Goal: Use online tool/utility: Utilize a website feature to perform a specific function

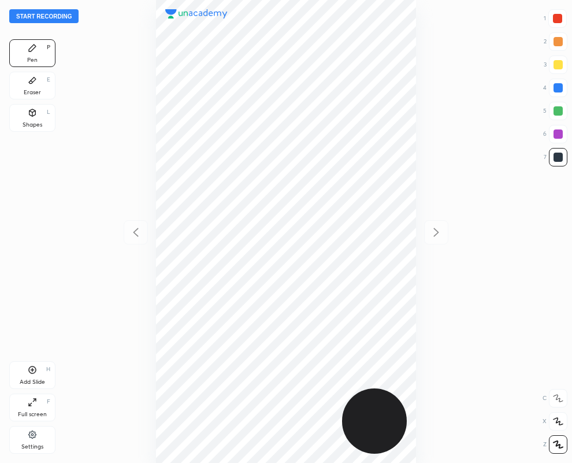
scroll to position [463, 387]
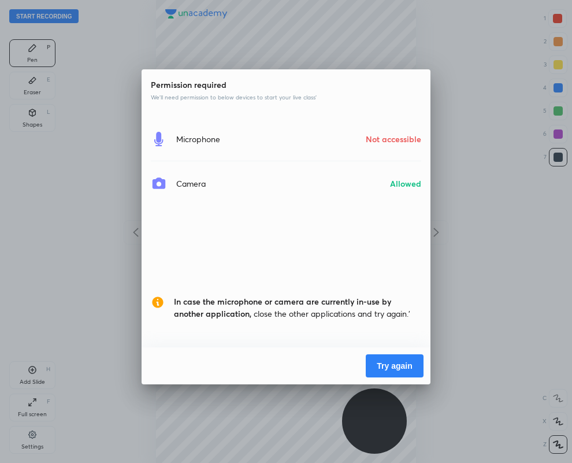
click at [340, 24] on div "Permission required We’ll need permission to below devices to start your live c…" at bounding box center [286, 231] width 572 height 463
click at [400, 364] on button "Try again" at bounding box center [395, 365] width 58 height 23
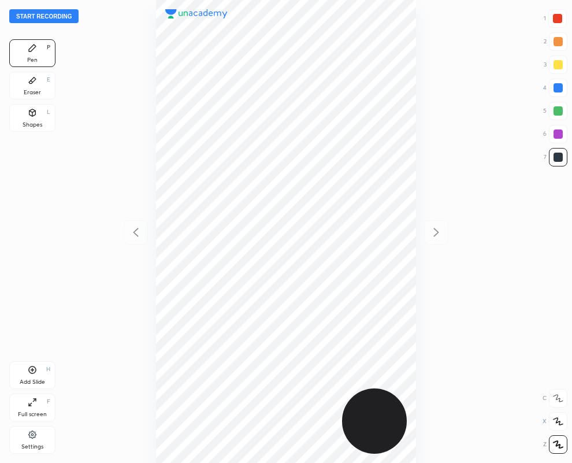
scroll to position [463, 387]
click at [559, 88] on div at bounding box center [557, 87] width 9 height 9
click at [559, 156] on div at bounding box center [557, 156] width 9 height 9
drag, startPoint x: 34, startPoint y: 87, endPoint x: 49, endPoint y: 109, distance: 26.3
click at [35, 85] on div "Eraser E" at bounding box center [32, 86] width 46 height 28
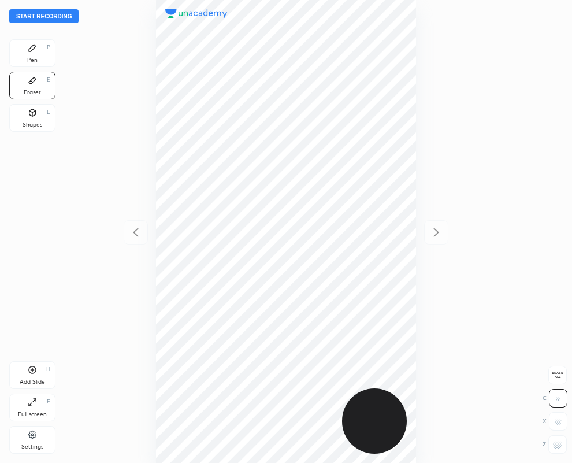
click at [562, 451] on div at bounding box center [557, 444] width 18 height 18
drag, startPoint x: 32, startPoint y: 53, endPoint x: 100, endPoint y: 122, distance: 97.2
click at [32, 55] on div "Pen P" at bounding box center [32, 53] width 46 height 28
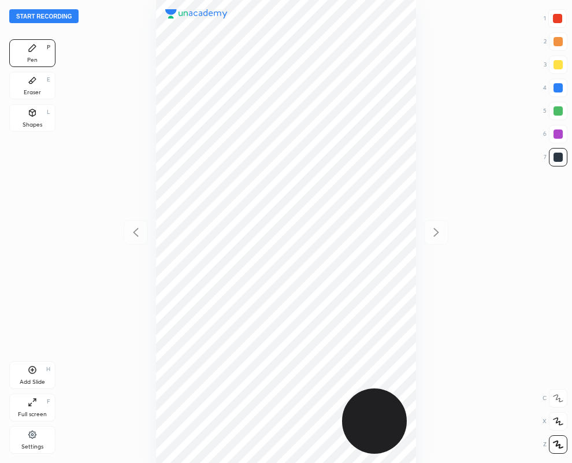
click at [32, 91] on div "Eraser" at bounding box center [32, 92] width 17 height 6
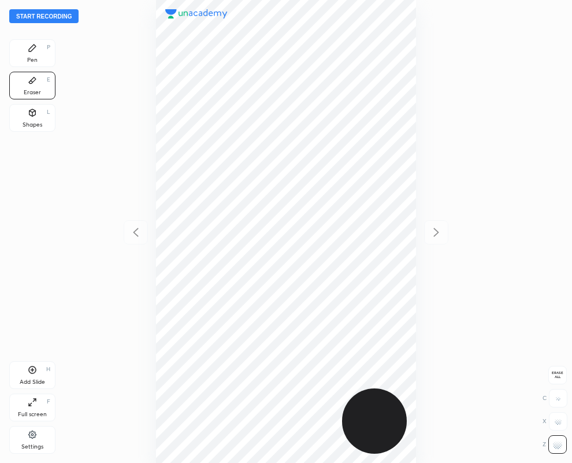
click at [45, 55] on div "Pen P" at bounding box center [32, 53] width 46 height 28
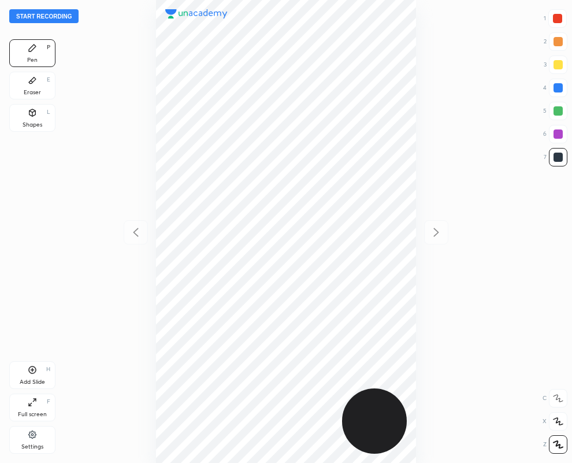
click at [558, 19] on div at bounding box center [557, 18] width 9 height 9
click at [556, 156] on div at bounding box center [557, 156] width 9 height 9
drag, startPoint x: 558, startPoint y: 132, endPoint x: 516, endPoint y: 139, distance: 43.3
click at [556, 132] on div at bounding box center [557, 133] width 9 height 9
drag, startPoint x: 558, startPoint y: 15, endPoint x: 508, endPoint y: 39, distance: 55.8
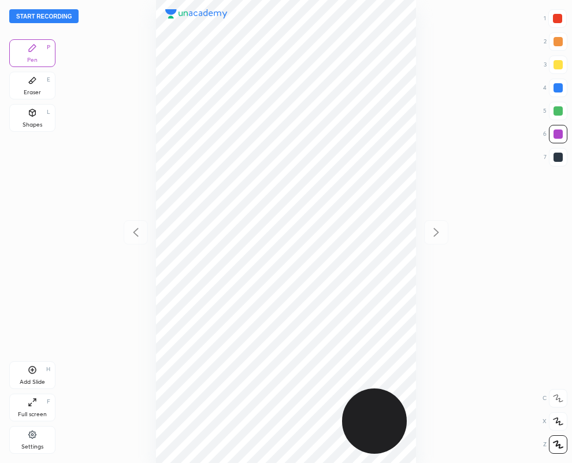
click at [557, 16] on div at bounding box center [557, 18] width 9 height 9
drag, startPoint x: 554, startPoint y: 156, endPoint x: 540, endPoint y: 155, distance: 13.9
click at [555, 152] on div at bounding box center [557, 156] width 9 height 9
click at [553, 130] on div at bounding box center [557, 133] width 9 height 9
click at [558, 156] on div at bounding box center [557, 156] width 9 height 9
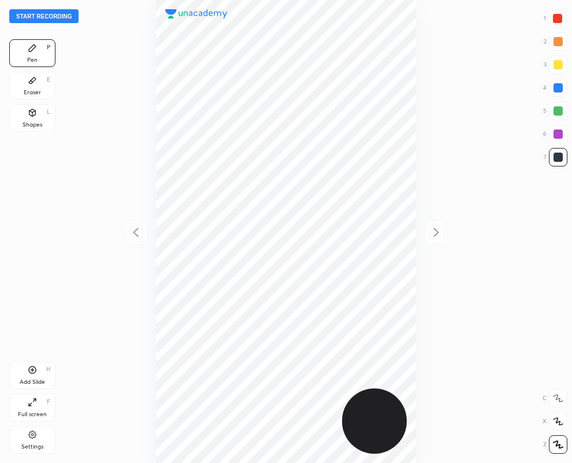
drag, startPoint x: 32, startPoint y: 82, endPoint x: 107, endPoint y: 221, distance: 157.9
click at [33, 87] on div "Eraser E" at bounding box center [32, 86] width 46 height 28
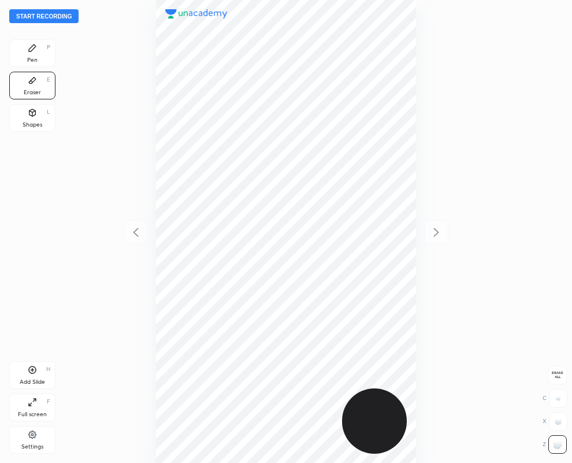
click at [29, 62] on div "Pen" at bounding box center [32, 60] width 10 height 6
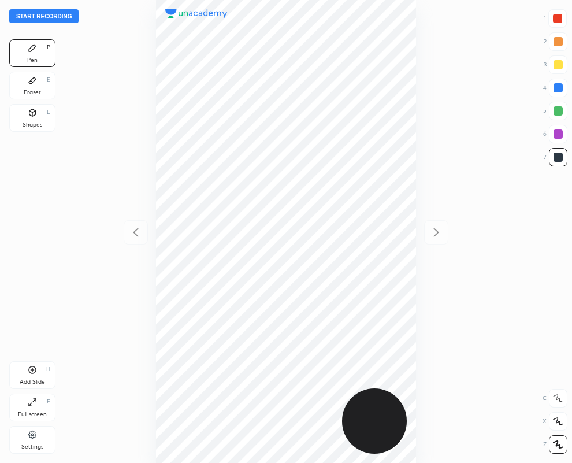
click at [555, 130] on div at bounding box center [557, 133] width 9 height 9
drag, startPoint x: 32, startPoint y: 114, endPoint x: 55, endPoint y: 148, distance: 40.7
click at [30, 114] on icon at bounding box center [32, 112] width 9 height 9
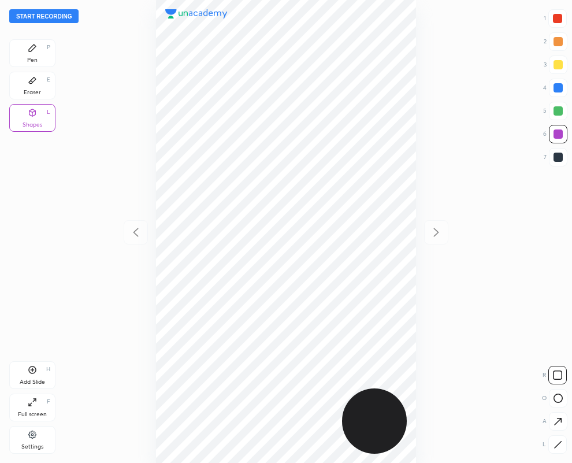
drag, startPoint x: 556, startPoint y: 445, endPoint x: 514, endPoint y: 462, distance: 45.0
click at [555, 445] on icon at bounding box center [557, 444] width 9 height 9
click at [31, 55] on div "Pen P" at bounding box center [32, 53] width 46 height 28
click at [557, 156] on div at bounding box center [557, 156] width 9 height 9
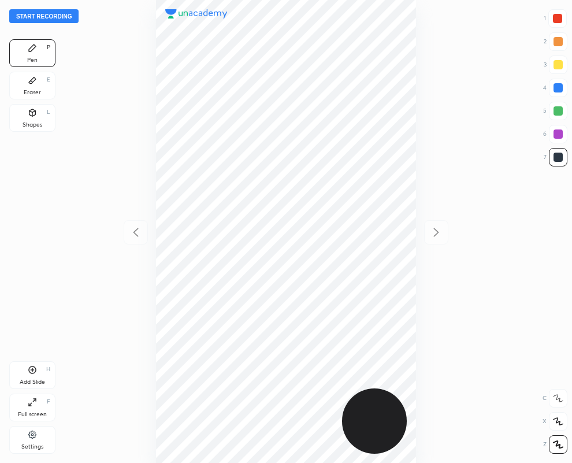
drag, startPoint x: 152, startPoint y: 357, endPoint x: 560, endPoint y: 17, distance: 531.0
click at [560, 17] on div at bounding box center [557, 18] width 9 height 9
click at [38, 88] on div "Eraser E" at bounding box center [32, 86] width 46 height 28
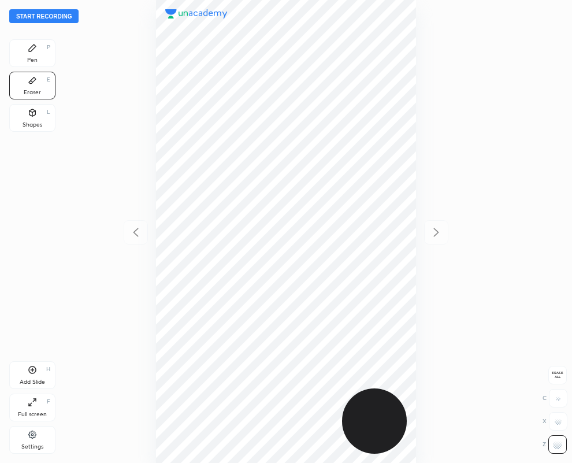
click at [36, 44] on icon at bounding box center [32, 47] width 9 height 9
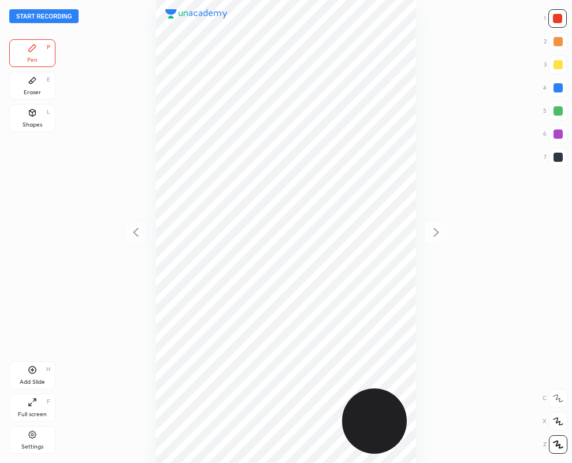
drag, startPoint x: 37, startPoint y: 117, endPoint x: 84, endPoint y: 180, distance: 78.9
click at [36, 116] on div "Shapes L" at bounding box center [32, 118] width 46 height 28
click at [557, 442] on icon at bounding box center [557, 444] width 9 height 9
click at [30, 85] on div "Eraser E" at bounding box center [32, 86] width 46 height 28
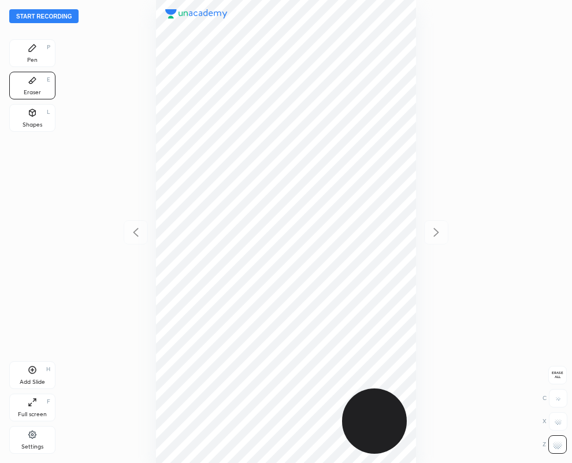
click at [29, 47] on icon at bounding box center [32, 47] width 9 height 9
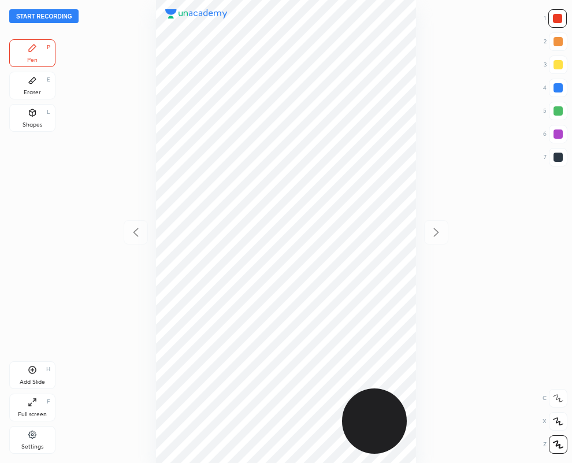
click at [557, 87] on div at bounding box center [557, 87] width 9 height 9
drag, startPoint x: 28, startPoint y: 118, endPoint x: 490, endPoint y: 452, distance: 570.0
click at [27, 119] on div "Shapes L" at bounding box center [32, 118] width 46 height 28
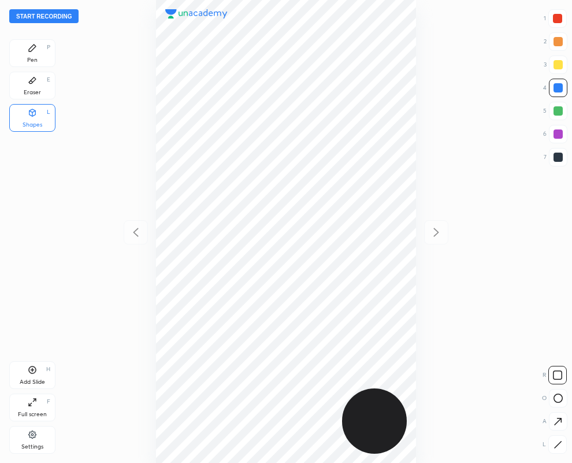
drag, startPoint x: 556, startPoint y: 443, endPoint x: 436, endPoint y: 445, distance: 120.1
click at [555, 442] on icon at bounding box center [557, 444] width 9 height 9
click at [34, 89] on div "Eraser" at bounding box center [32, 92] width 17 height 6
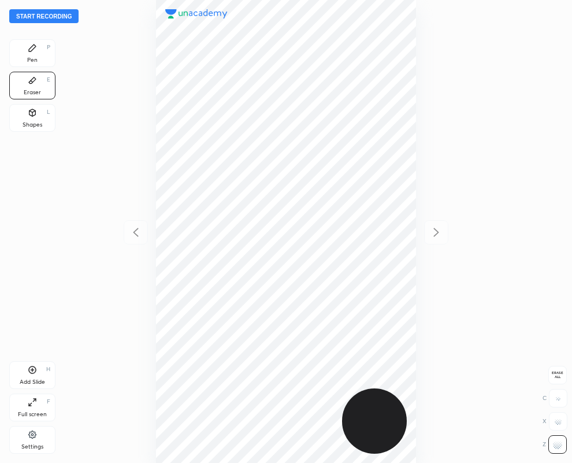
drag, startPoint x: 558, startPoint y: 400, endPoint x: 447, endPoint y: 425, distance: 113.6
click at [558, 400] on div at bounding box center [558, 398] width 18 height 18
click at [39, 50] on div "Pen P" at bounding box center [32, 53] width 46 height 28
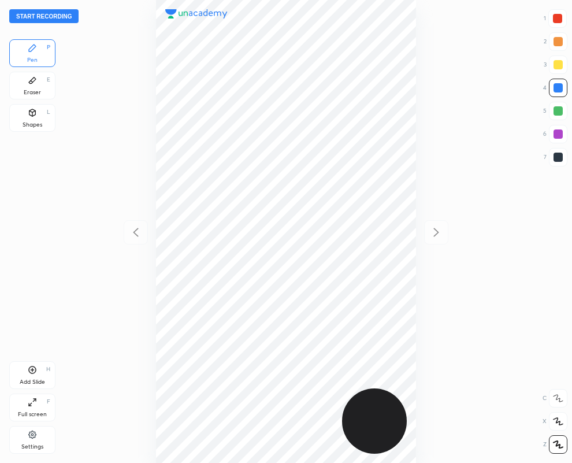
drag, startPoint x: 557, startPoint y: 156, endPoint x: 447, endPoint y: 175, distance: 111.3
click at [557, 156] on div at bounding box center [557, 156] width 9 height 9
click at [38, 88] on div "Eraser E" at bounding box center [32, 86] width 46 height 28
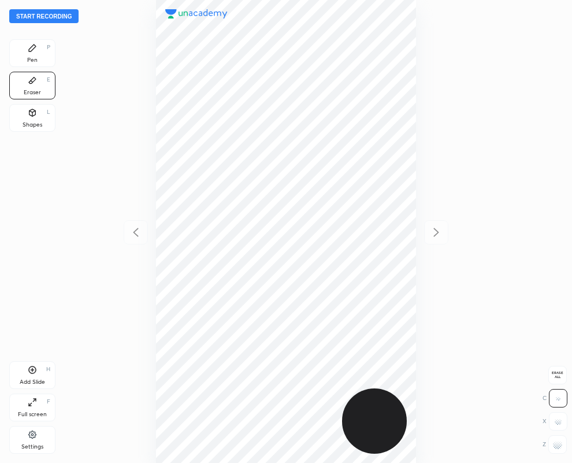
click at [33, 53] on div "Pen P" at bounding box center [32, 53] width 46 height 28
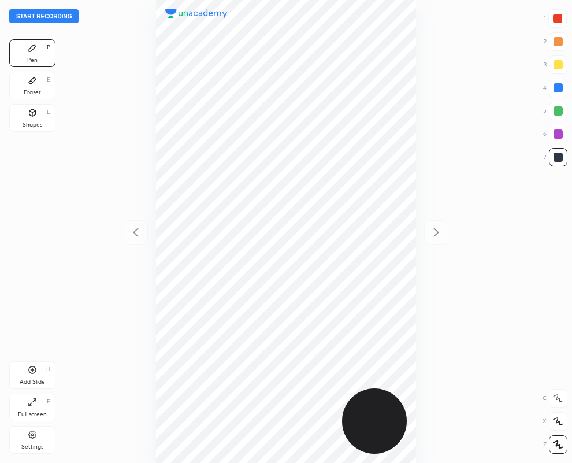
click at [555, 17] on div at bounding box center [557, 18] width 9 height 9
click at [30, 87] on div "Eraser E" at bounding box center [32, 86] width 46 height 28
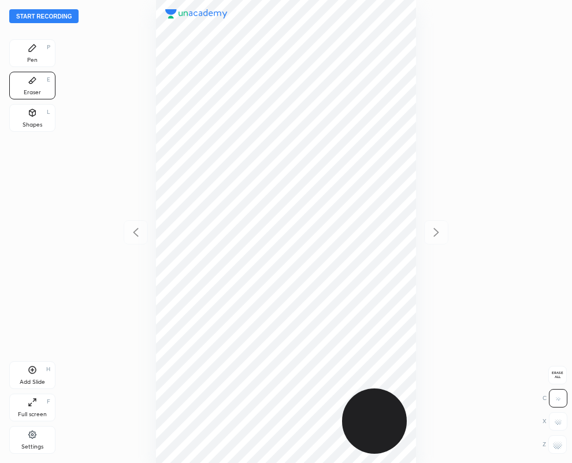
click at [33, 52] on div "Pen P" at bounding box center [32, 53] width 46 height 28
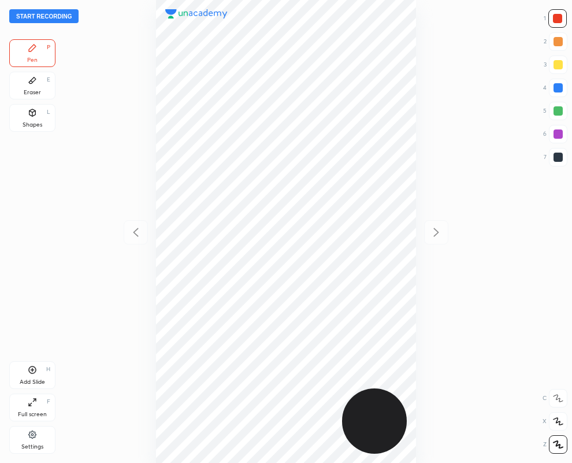
click at [37, 118] on div "Shapes L" at bounding box center [32, 118] width 46 height 28
click at [554, 443] on icon at bounding box center [557, 444] width 9 height 9
click at [554, 133] on div at bounding box center [557, 133] width 9 height 9
drag, startPoint x: 559, startPoint y: 134, endPoint x: 506, endPoint y: 159, distance: 58.9
click at [558, 135] on div at bounding box center [557, 133] width 9 height 9
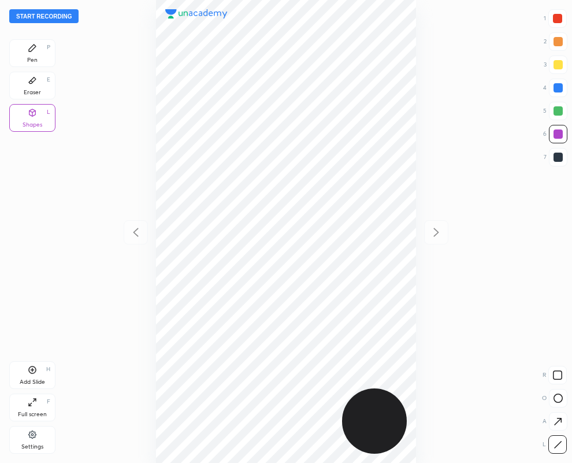
drag, startPoint x: 38, startPoint y: 52, endPoint x: 113, endPoint y: 154, distance: 126.0
click at [39, 53] on div "Pen P" at bounding box center [32, 53] width 46 height 28
click at [558, 17] on div at bounding box center [557, 18] width 9 height 9
click at [26, 122] on div "Shapes" at bounding box center [33, 125] width 20 height 6
click at [559, 441] on icon at bounding box center [557, 444] width 9 height 9
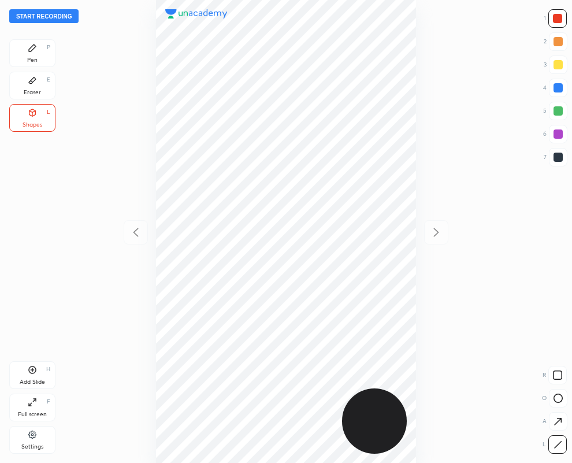
click at [558, 85] on div at bounding box center [557, 87] width 9 height 9
click at [36, 87] on div "Eraser E" at bounding box center [32, 86] width 46 height 28
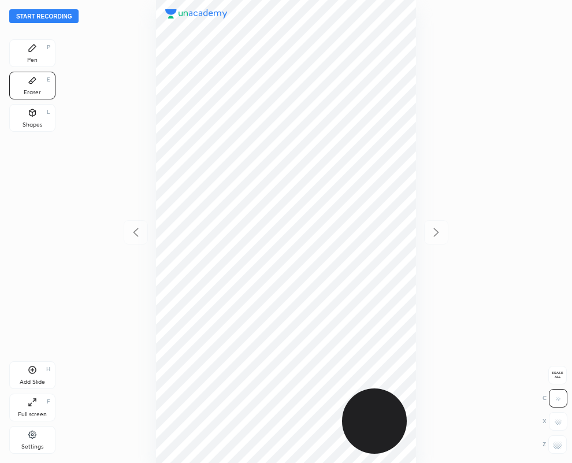
click at [36, 55] on div "Pen P" at bounding box center [32, 53] width 46 height 28
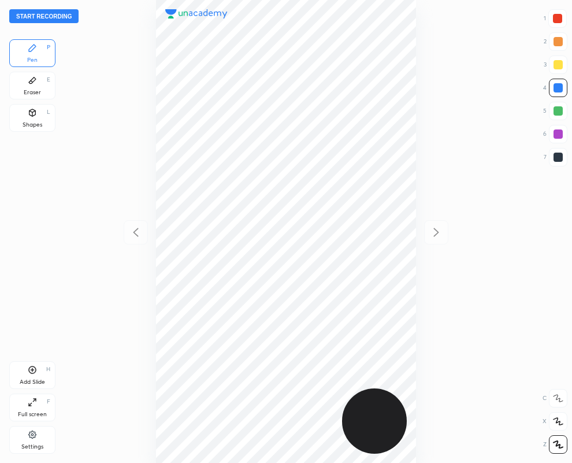
drag, startPoint x: 556, startPoint y: 14, endPoint x: 547, endPoint y: 18, distance: 9.6
click at [558, 18] on div at bounding box center [557, 18] width 9 height 9
click at [28, 89] on div "Eraser" at bounding box center [32, 92] width 17 height 6
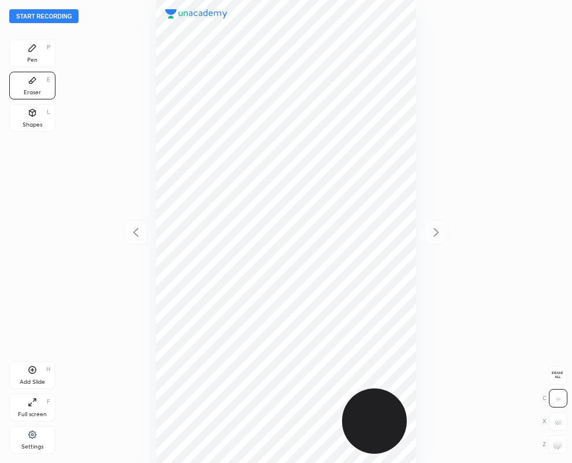
click at [29, 51] on icon at bounding box center [32, 47] width 7 height 7
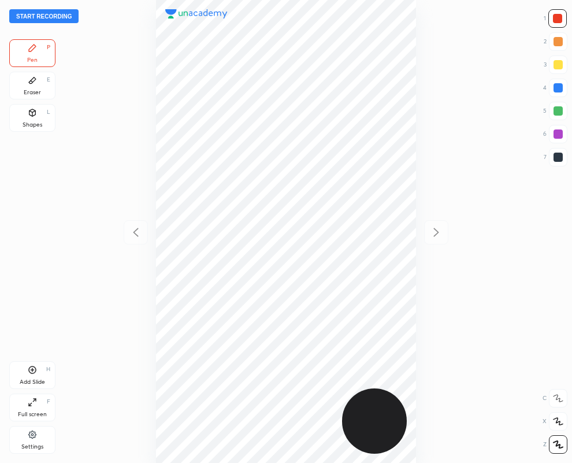
drag, startPoint x: 28, startPoint y: 51, endPoint x: 35, endPoint y: 89, distance: 39.3
click at [35, 89] on div "Eraser" at bounding box center [32, 92] width 17 height 6
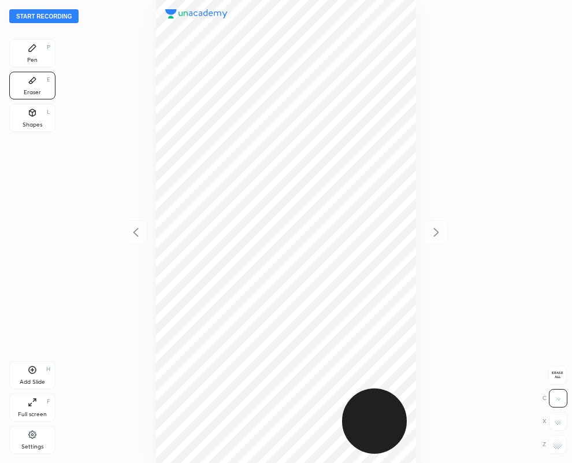
click at [28, 53] on div "Pen P" at bounding box center [32, 53] width 46 height 28
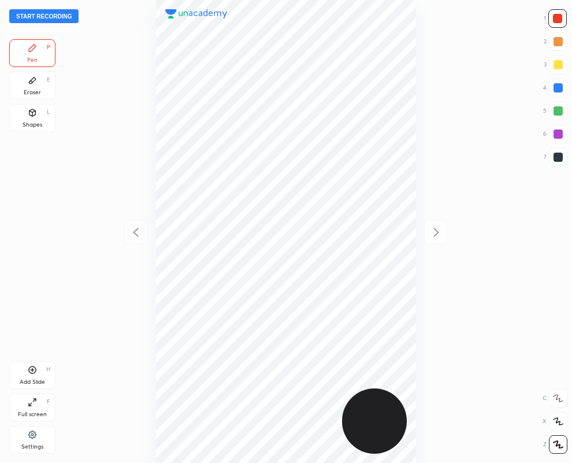
click at [32, 374] on div "Add Slide H" at bounding box center [32, 375] width 46 height 28
drag, startPoint x: 560, startPoint y: 156, endPoint x: 528, endPoint y: 140, distance: 34.9
click at [559, 156] on div at bounding box center [557, 156] width 9 height 9
drag, startPoint x: 29, startPoint y: 83, endPoint x: 64, endPoint y: 85, distance: 34.2
click at [31, 83] on icon at bounding box center [32, 80] width 7 height 6
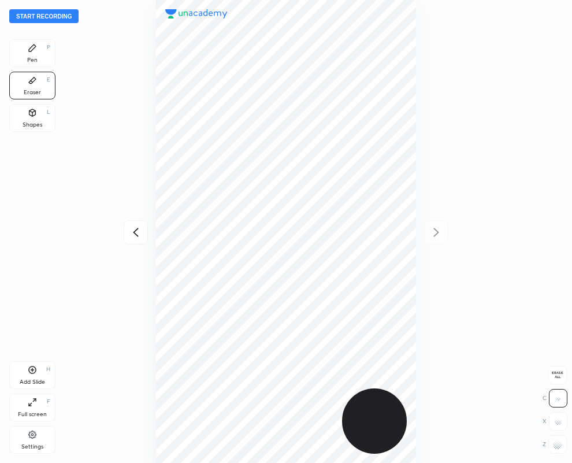
click at [25, 58] on div "Pen P" at bounding box center [32, 53] width 46 height 28
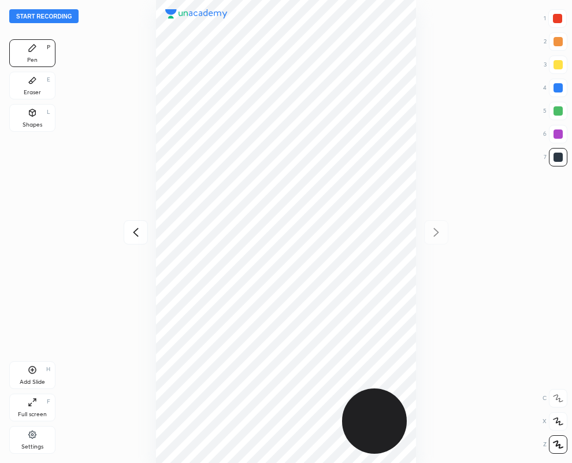
click at [38, 79] on div "Eraser E" at bounding box center [32, 86] width 46 height 28
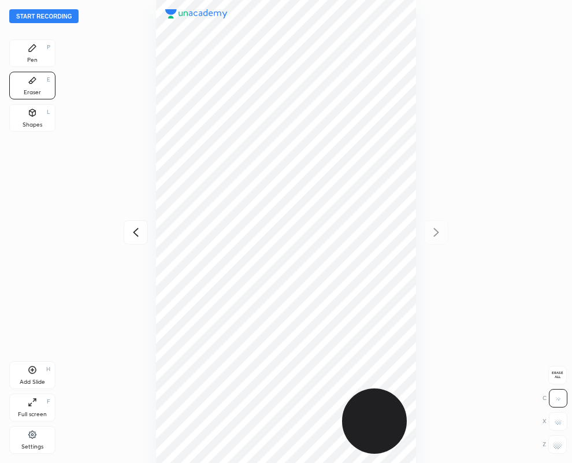
click at [36, 57] on div "Pen" at bounding box center [32, 60] width 10 height 6
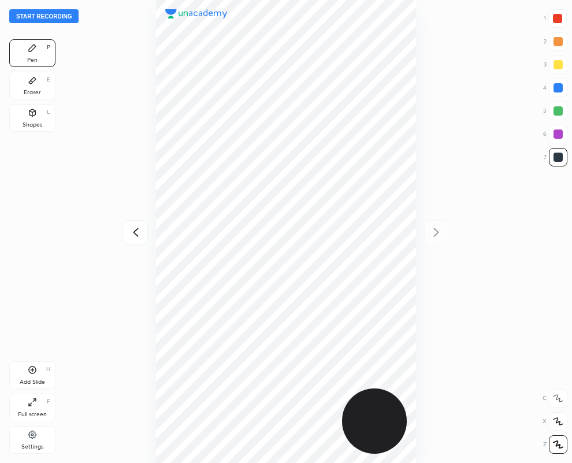
drag, startPoint x: 560, startPoint y: 16, endPoint x: 560, endPoint y: 22, distance: 6.4
click at [559, 16] on div at bounding box center [557, 18] width 9 height 9
drag, startPoint x: 560, startPoint y: 22, endPoint x: 469, endPoint y: 33, distance: 91.3
click at [558, 21] on div at bounding box center [557, 18] width 9 height 9
click at [558, 87] on div at bounding box center [557, 87] width 9 height 9
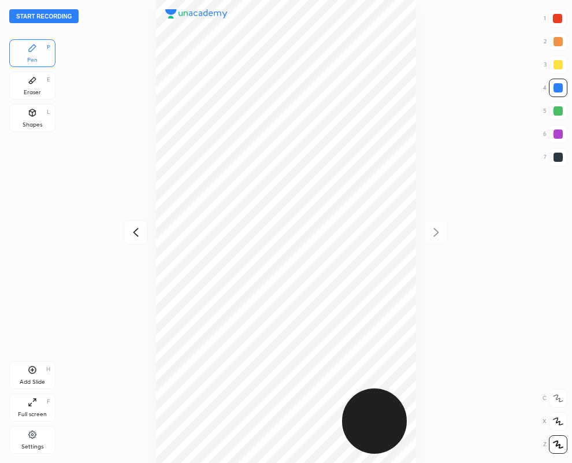
click at [560, 13] on div at bounding box center [557, 18] width 18 height 18
click at [555, 160] on div at bounding box center [557, 156] width 9 height 9
drag, startPoint x: 557, startPoint y: 17, endPoint x: 481, endPoint y: 45, distance: 80.6
click at [557, 18] on div at bounding box center [557, 18] width 9 height 9
click at [558, 159] on div at bounding box center [557, 156] width 9 height 9
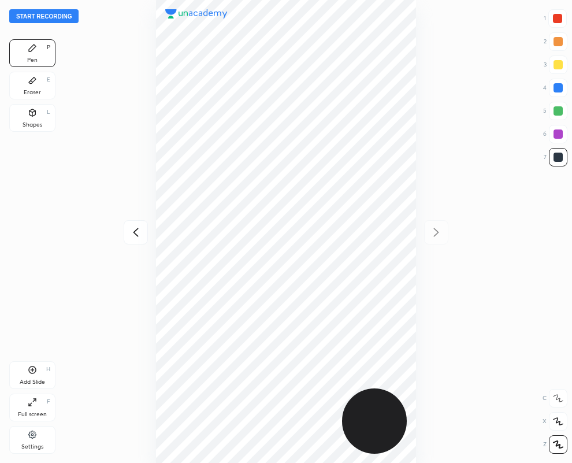
click at [29, 85] on div "Eraser E" at bounding box center [32, 86] width 46 height 28
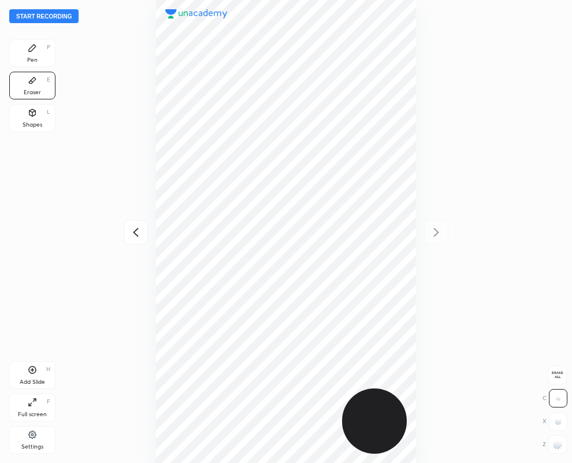
drag, startPoint x: 33, startPoint y: 62, endPoint x: 120, endPoint y: 73, distance: 87.2
click at [35, 62] on div "Pen" at bounding box center [32, 60] width 10 height 6
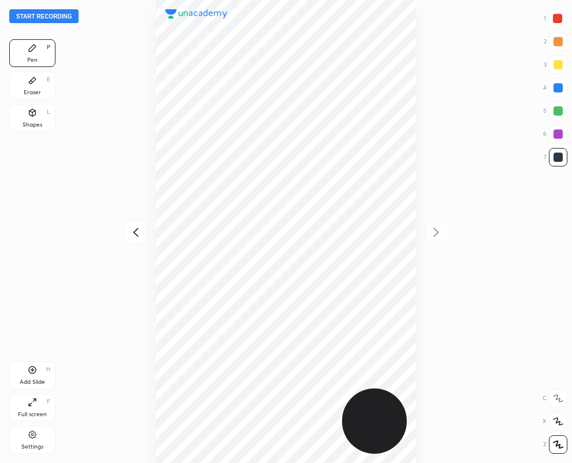
drag, startPoint x: 558, startPoint y: 18, endPoint x: 547, endPoint y: 21, distance: 11.2
click at [558, 18] on div at bounding box center [557, 18] width 9 height 9
click at [556, 157] on div at bounding box center [557, 156] width 9 height 9
click at [565, 19] on div at bounding box center [557, 18] width 18 height 18
drag, startPoint x: 31, startPoint y: 81, endPoint x: 141, endPoint y: 203, distance: 164.7
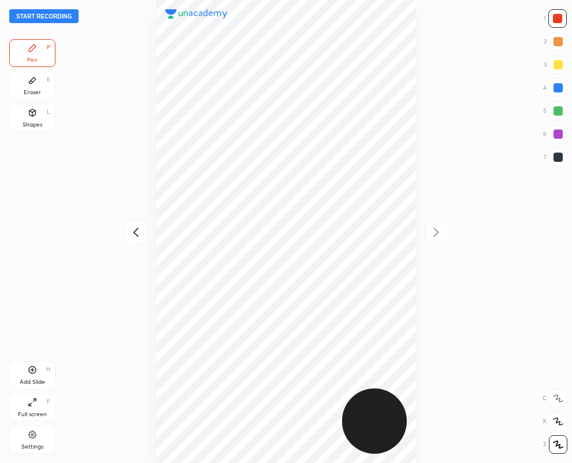
click at [31, 81] on icon at bounding box center [32, 80] width 7 height 6
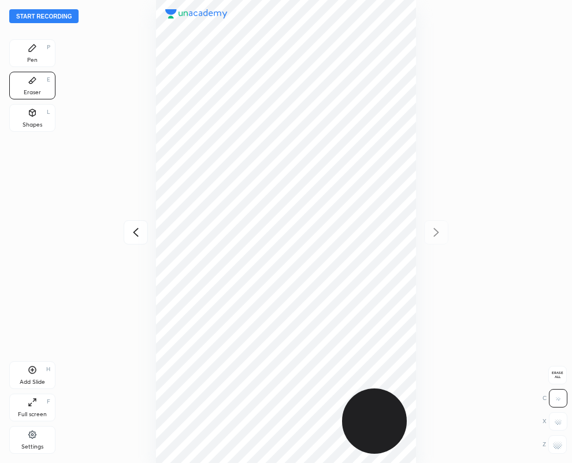
click at [35, 55] on div "Pen P" at bounding box center [32, 53] width 46 height 28
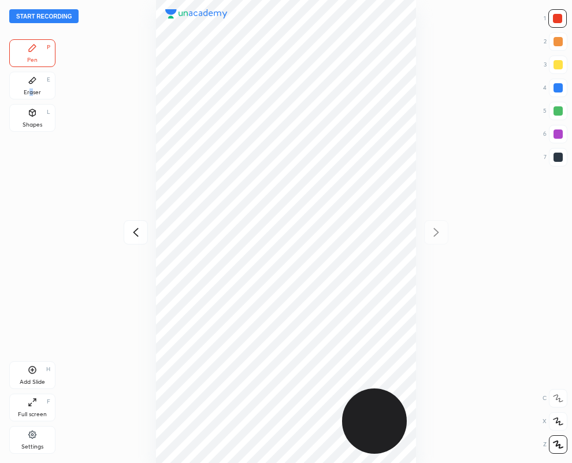
click at [33, 89] on div "Eraser" at bounding box center [32, 92] width 17 height 6
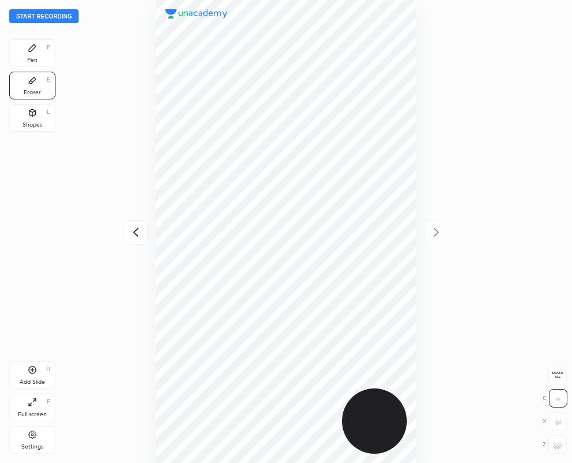
click at [560, 446] on g at bounding box center [557, 443] width 9 height 9
click at [38, 44] on div "Pen P" at bounding box center [32, 53] width 46 height 28
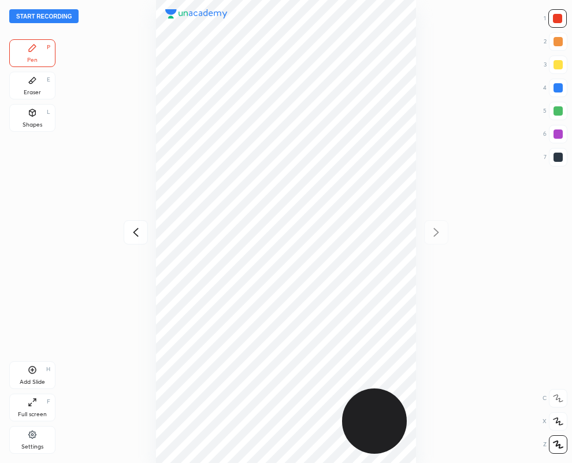
click at [556, 159] on div at bounding box center [557, 156] width 9 height 9
click at [561, 18] on div at bounding box center [557, 18] width 9 height 9
click at [562, 13] on div at bounding box center [557, 18] width 18 height 18
click at [561, 19] on div at bounding box center [557, 18] width 9 height 9
click at [561, 158] on div at bounding box center [557, 156] width 9 height 9
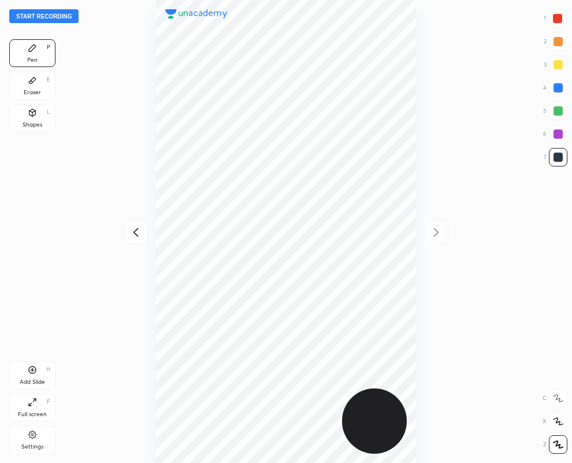
click at [561, 21] on div at bounding box center [557, 18] width 9 height 9
click at [136, 232] on icon at bounding box center [136, 232] width 14 height 14
drag, startPoint x: 559, startPoint y: 90, endPoint x: 500, endPoint y: 121, distance: 66.6
click at [557, 91] on div at bounding box center [557, 87] width 9 height 9
click at [437, 230] on icon at bounding box center [436, 232] width 14 height 14
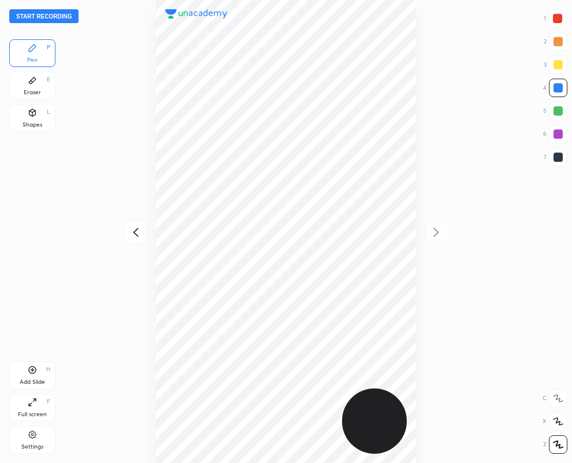
drag, startPoint x: 558, startPoint y: 156, endPoint x: 441, endPoint y: 191, distance: 121.7
click at [560, 159] on div at bounding box center [557, 156] width 9 height 9
click at [36, 373] on icon at bounding box center [32, 369] width 9 height 9
click at [33, 84] on icon at bounding box center [32, 80] width 9 height 9
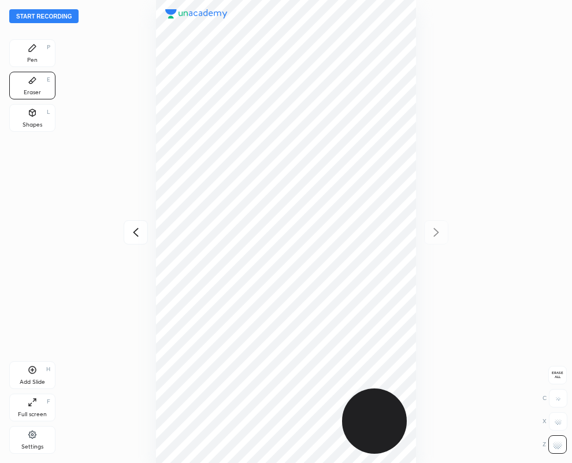
click at [28, 55] on div "Pen P" at bounding box center [32, 53] width 46 height 28
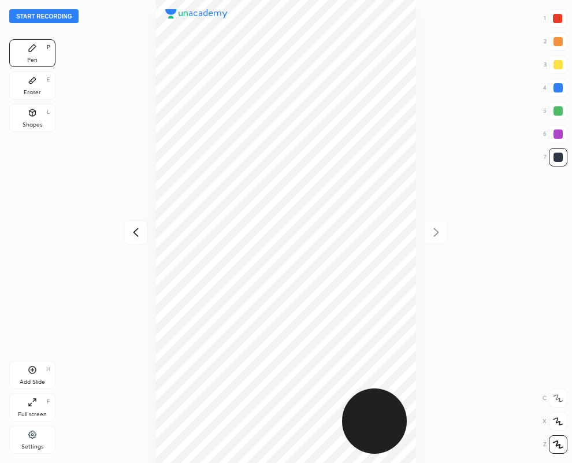
click at [561, 18] on div at bounding box center [557, 18] width 9 height 9
click at [32, 88] on div "Eraser E" at bounding box center [32, 86] width 46 height 28
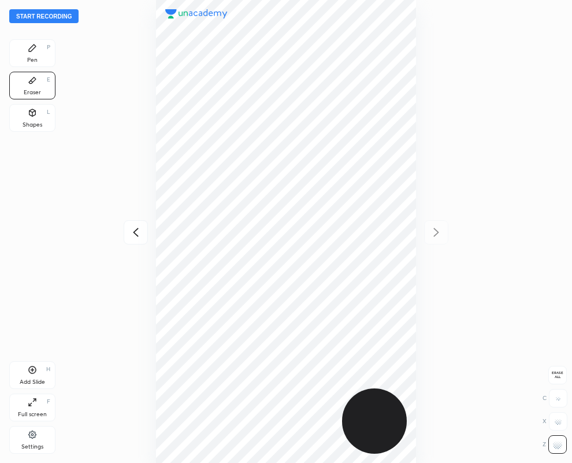
click at [32, 53] on div "Pen P" at bounding box center [32, 53] width 46 height 28
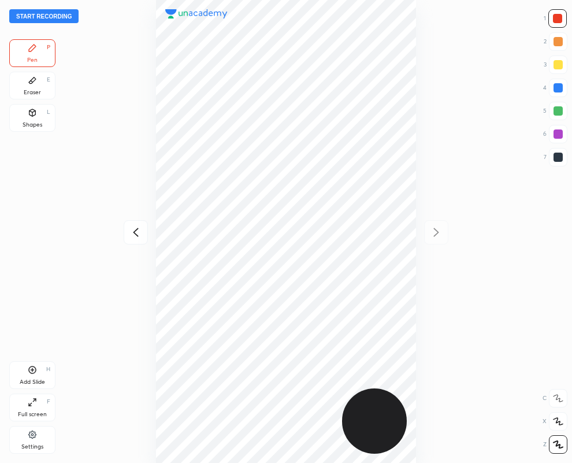
drag, startPoint x: 557, startPoint y: 130, endPoint x: 488, endPoint y: 137, distance: 69.1
click at [558, 130] on div at bounding box center [557, 133] width 9 height 9
click at [41, 372] on div "Add Slide H" at bounding box center [32, 375] width 46 height 28
click at [136, 237] on icon at bounding box center [136, 232] width 14 height 14
click at [137, 237] on icon at bounding box center [136, 232] width 14 height 14
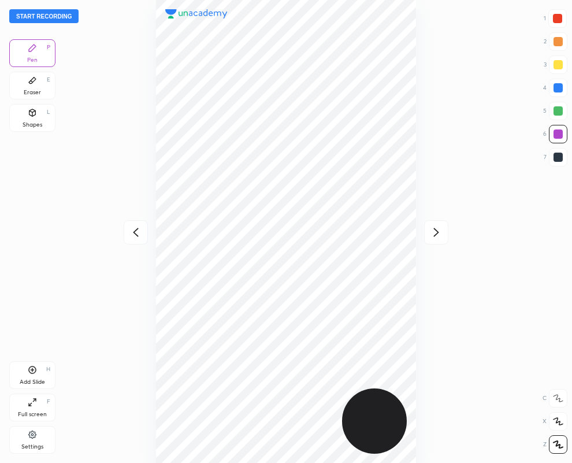
click at [137, 237] on icon at bounding box center [136, 232] width 14 height 14
click at [50, 16] on button "Start recording" at bounding box center [43, 16] width 69 height 14
click at [435, 231] on icon at bounding box center [436, 232] width 14 height 14
click at [135, 232] on icon at bounding box center [136, 232] width 14 height 14
click at [435, 229] on icon at bounding box center [436, 232] width 5 height 9
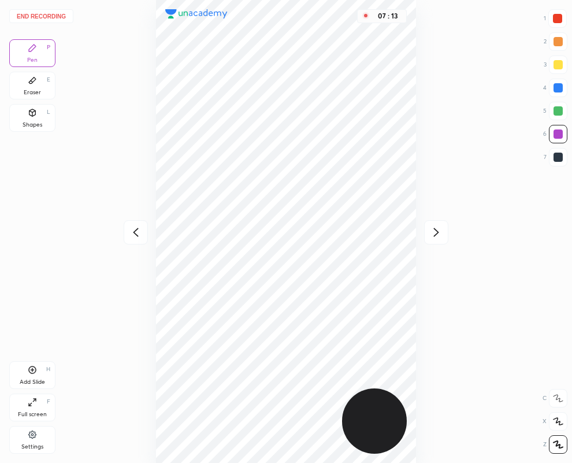
click at [133, 230] on icon at bounding box center [136, 232] width 14 height 14
click at [436, 230] on icon at bounding box center [436, 232] width 5 height 9
click at [133, 236] on icon at bounding box center [136, 232] width 14 height 14
click at [439, 229] on icon at bounding box center [436, 232] width 14 height 14
click at [435, 232] on icon at bounding box center [436, 232] width 14 height 14
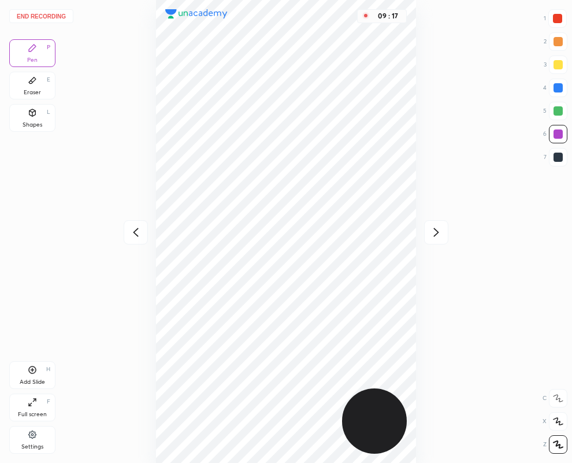
click at [135, 231] on icon at bounding box center [136, 232] width 14 height 14
click at [437, 232] on icon at bounding box center [436, 232] width 5 height 9
click at [31, 87] on div "Eraser E" at bounding box center [32, 86] width 46 height 28
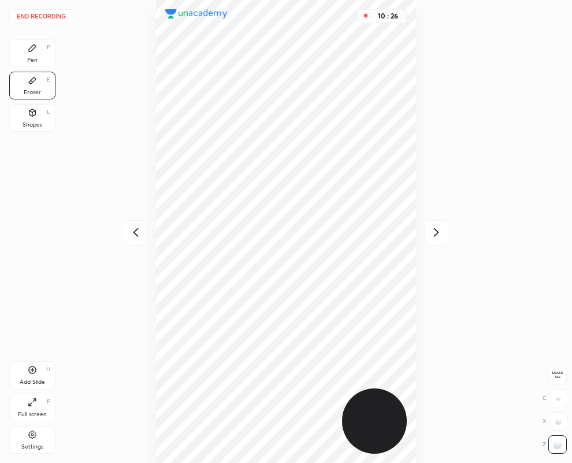
click at [40, 61] on div "Pen P" at bounding box center [32, 53] width 46 height 28
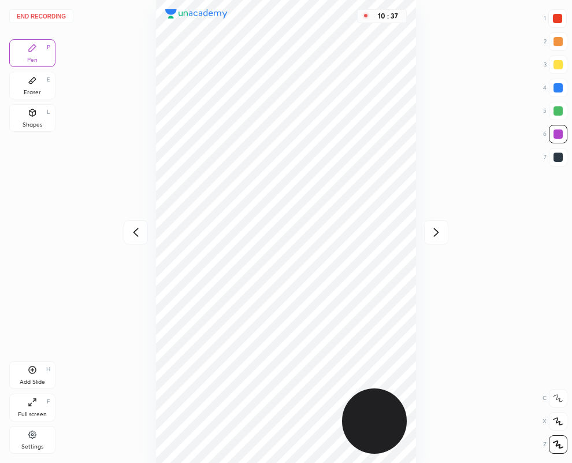
click at [553, 18] on div at bounding box center [557, 18] width 18 height 18
click at [28, 78] on icon at bounding box center [32, 80] width 9 height 9
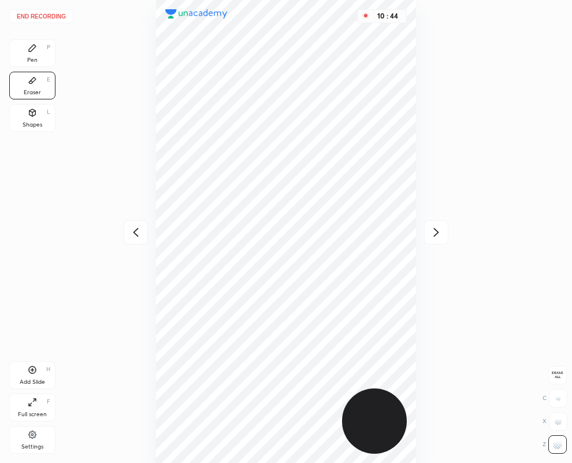
click at [41, 44] on div "Pen P" at bounding box center [32, 53] width 46 height 28
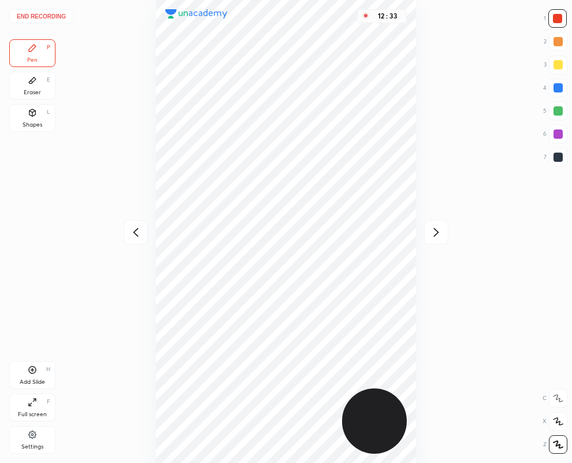
click at [435, 233] on icon at bounding box center [436, 232] width 14 height 14
click at [134, 232] on icon at bounding box center [136, 232] width 14 height 14
click at [31, 16] on button "End recording" at bounding box center [41, 16] width 64 height 14
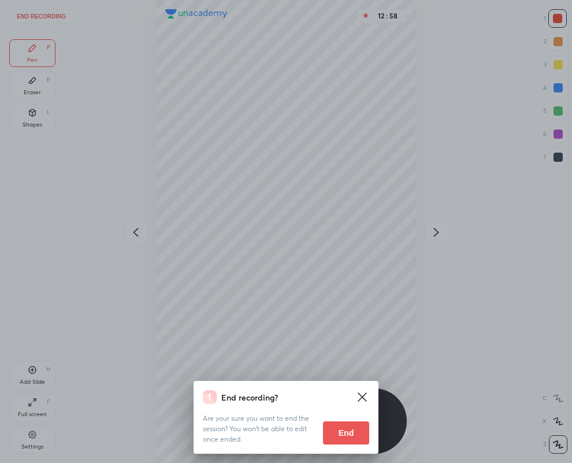
click at [358, 428] on button "End" at bounding box center [346, 432] width 46 height 23
